Goal: Navigation & Orientation: Find specific page/section

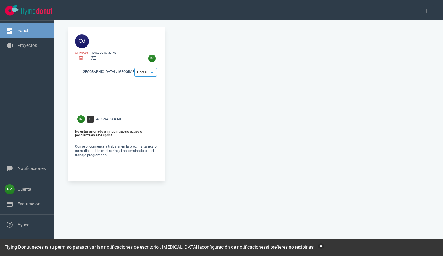
select select "tasks"
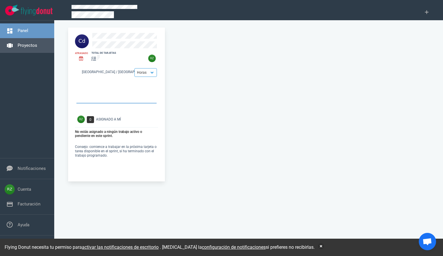
click at [26, 46] on link "Proyectos" at bounding box center [28, 45] width 20 height 5
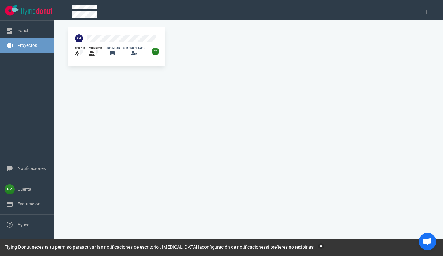
select select "tasks"
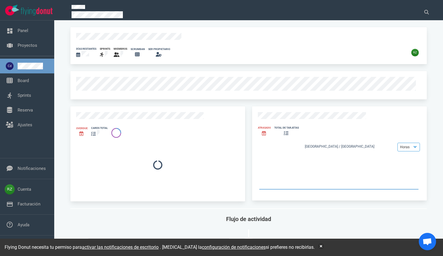
select select "tasks"
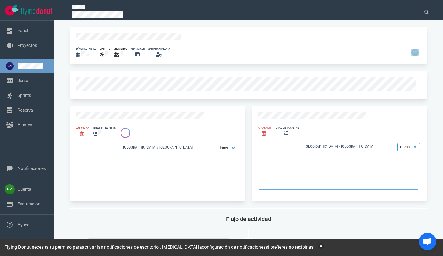
drag, startPoint x: 441, startPoint y: 49, endPoint x: 441, endPoint y: 68, distance: 18.5
click at [441, 68] on section "días restantes sprints miembros scrumban ser propietario Atrasado total de tarj…" at bounding box center [248, 137] width 389 height 235
click at [431, 93] on div "días restantes sprints miembros scrumban ser propietario Atrasado total de tarj…" at bounding box center [248, 141] width 375 height 228
